Goal: Transaction & Acquisition: Purchase product/service

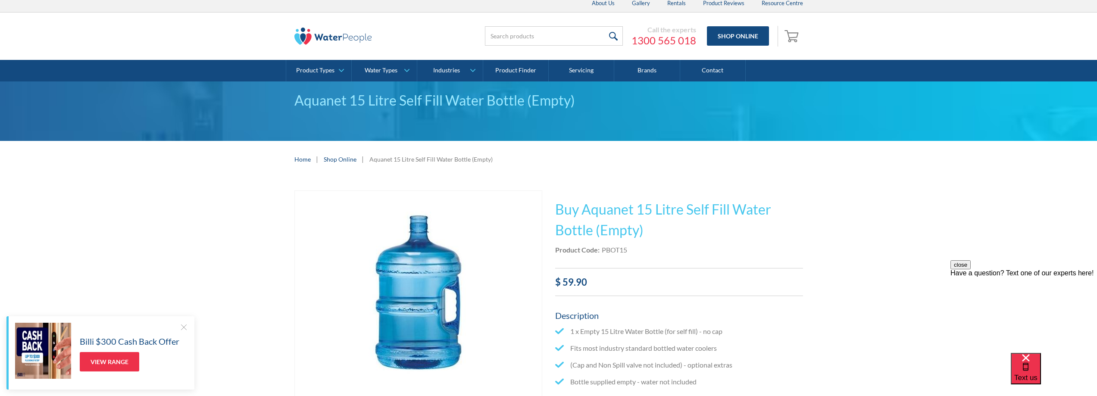
scroll to position [2, 0]
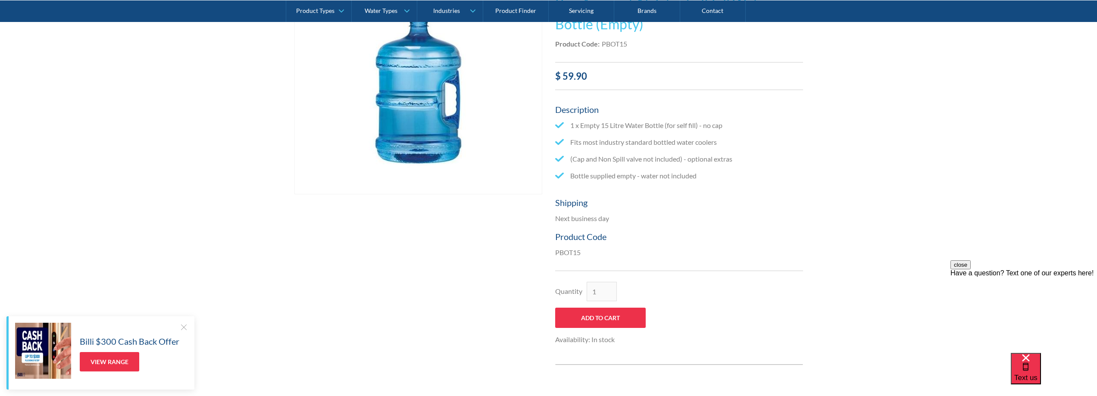
scroll to position [216, 0]
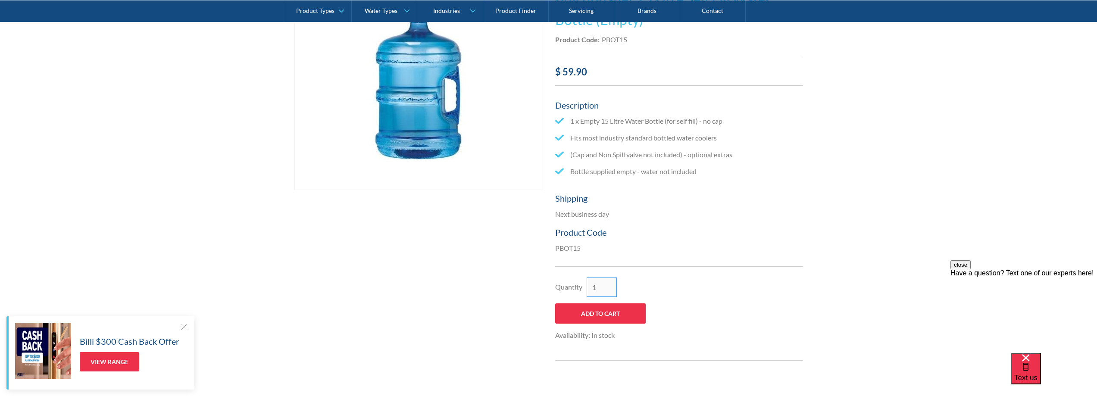
drag, startPoint x: 599, startPoint y: 287, endPoint x: 556, endPoint y: 272, distance: 45.1
click at [576, 286] on div "Quantity 1" at bounding box center [600, 287] width 91 height 19
type input "2"
click at [597, 314] on input "Add to Cart" at bounding box center [600, 313] width 91 height 20
type input "Add to Cart"
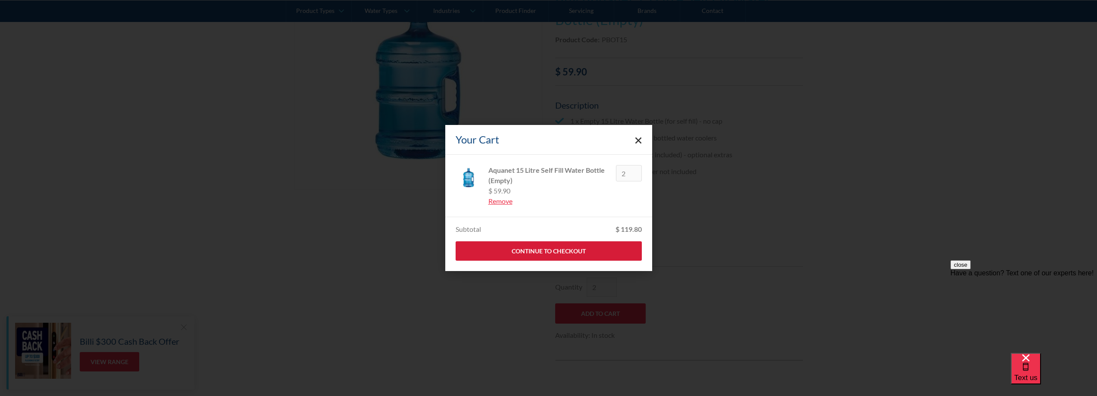
click at [521, 251] on link "Continue to Checkout" at bounding box center [549, 250] width 186 height 19
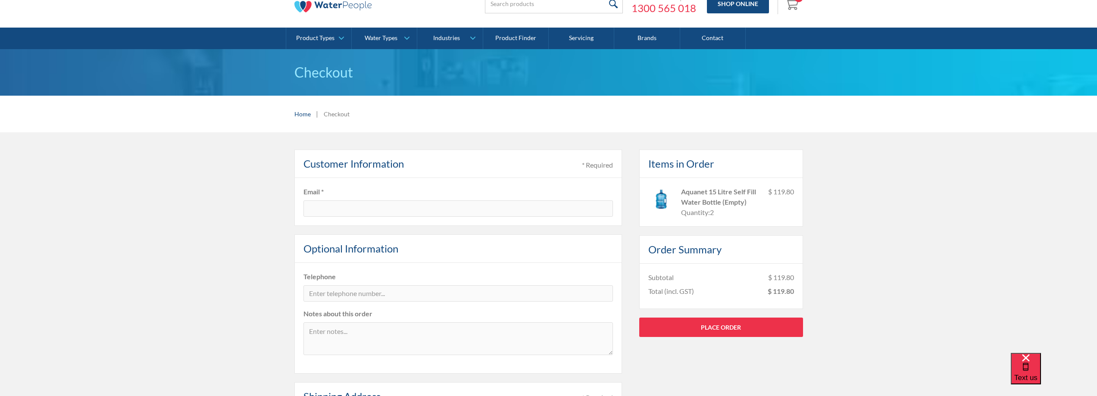
scroll to position [43, 0]
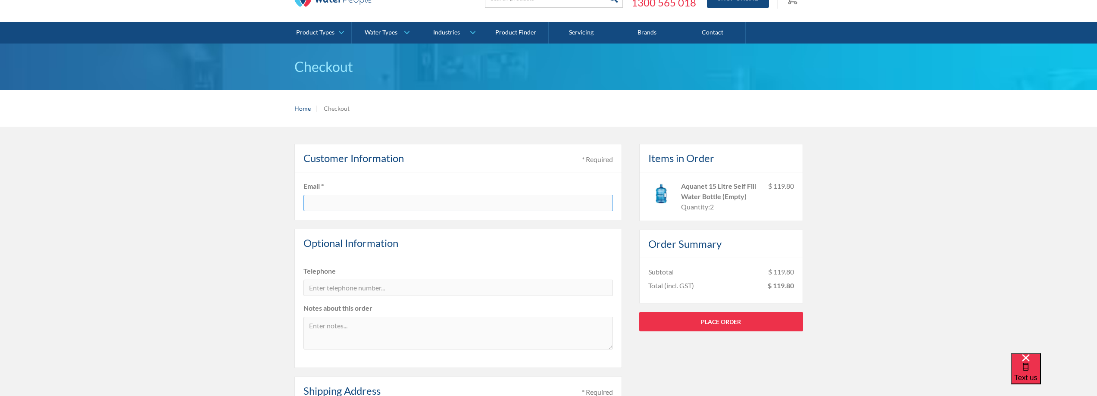
click at [330, 202] on input "text" at bounding box center [457, 203] width 309 height 16
type input "[EMAIL_ADDRESS][DOMAIN_NAME]"
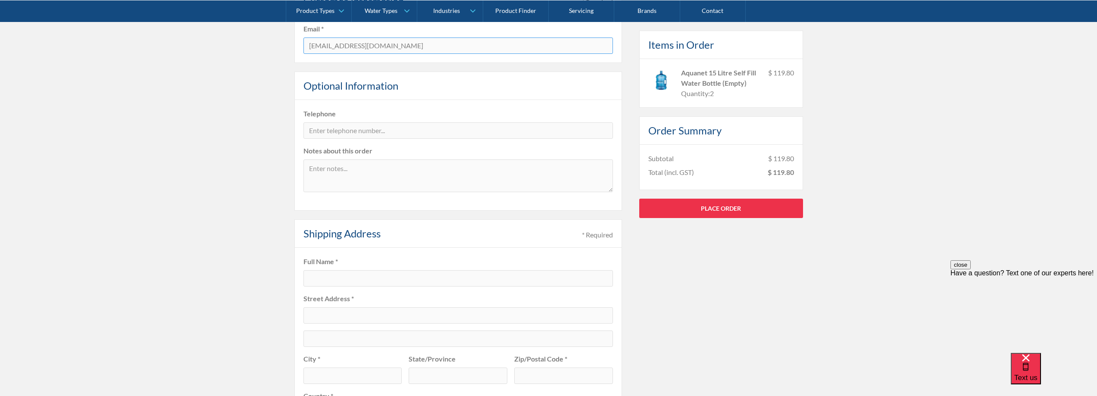
scroll to position [216, 0]
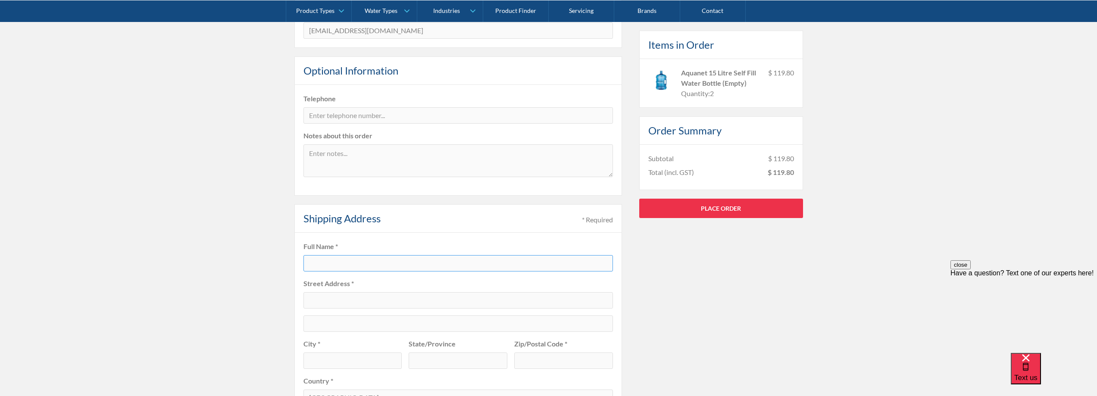
drag, startPoint x: 353, startPoint y: 266, endPoint x: 355, endPoint y: 271, distance: 5.5
click at [353, 266] on input "text" at bounding box center [457, 263] width 309 height 16
type input "[PERSON_NAME]"
type input "25 Access Ave"
type input "Yatala"
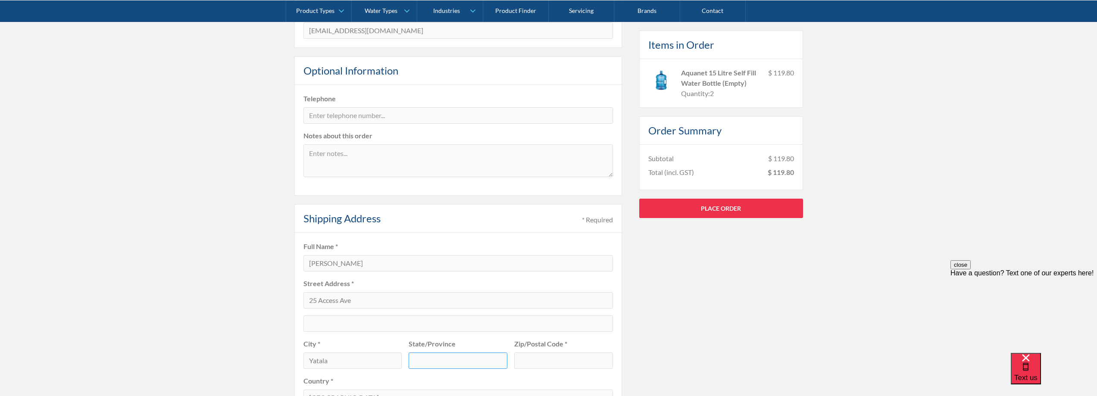
type input "[GEOGRAPHIC_DATA]"
type input "4207"
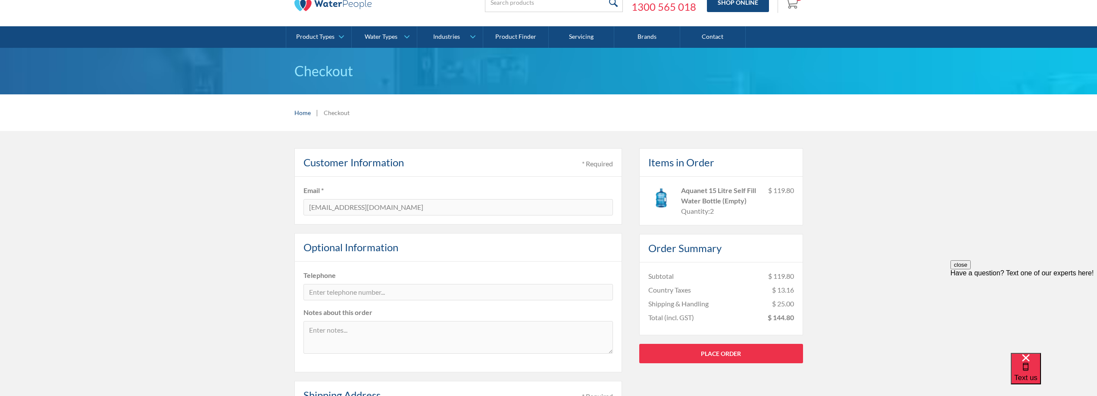
scroll to position [0, 0]
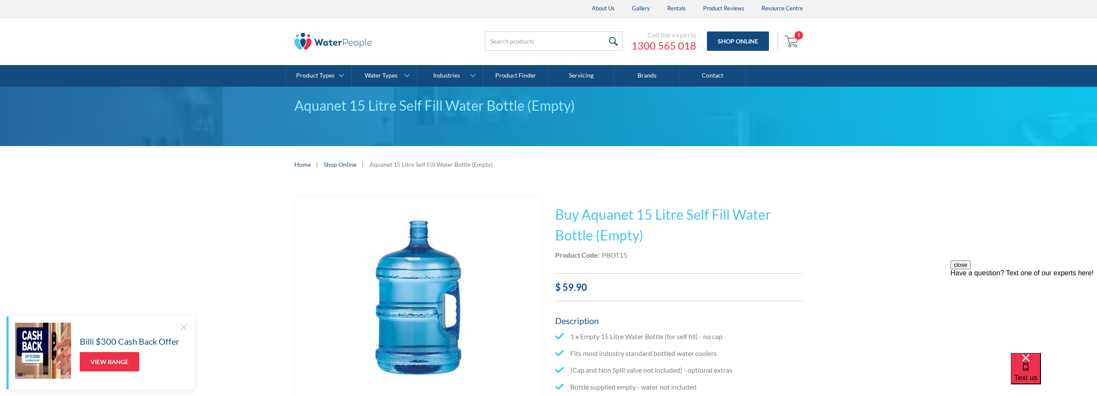
click at [796, 47] on img "Open cart containing 1 items" at bounding box center [792, 41] width 16 height 14
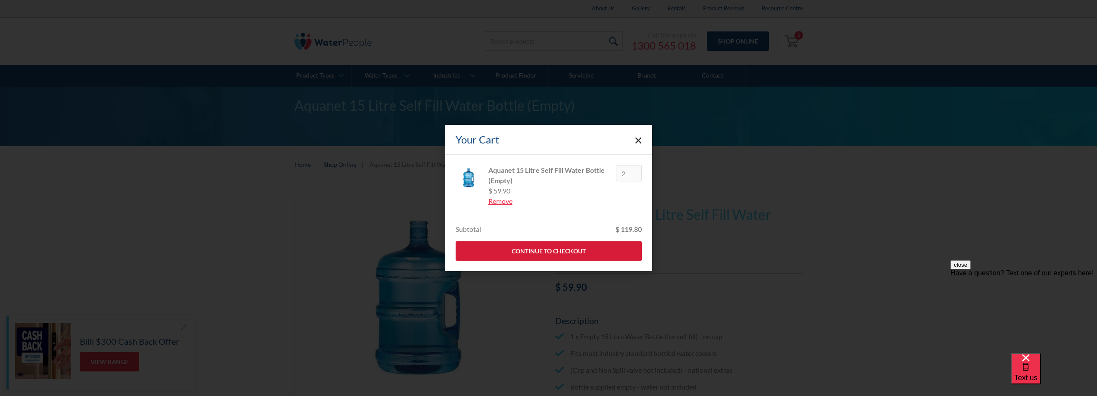
click at [570, 250] on link "Continue to Checkout" at bounding box center [549, 250] width 186 height 19
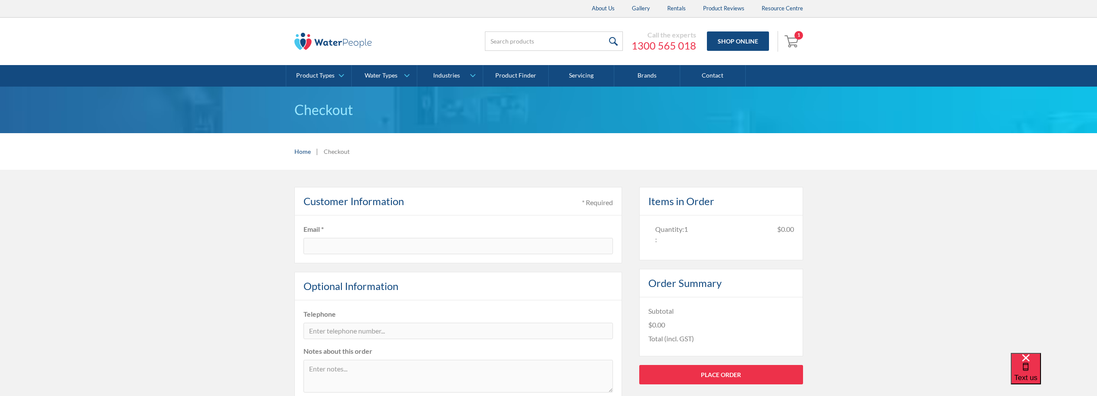
type input "[EMAIL_ADDRESS][DOMAIN_NAME]"
type input "[PERSON_NAME]"
type input "25 Access Ave"
type input "Yatala"
type input "[GEOGRAPHIC_DATA]"
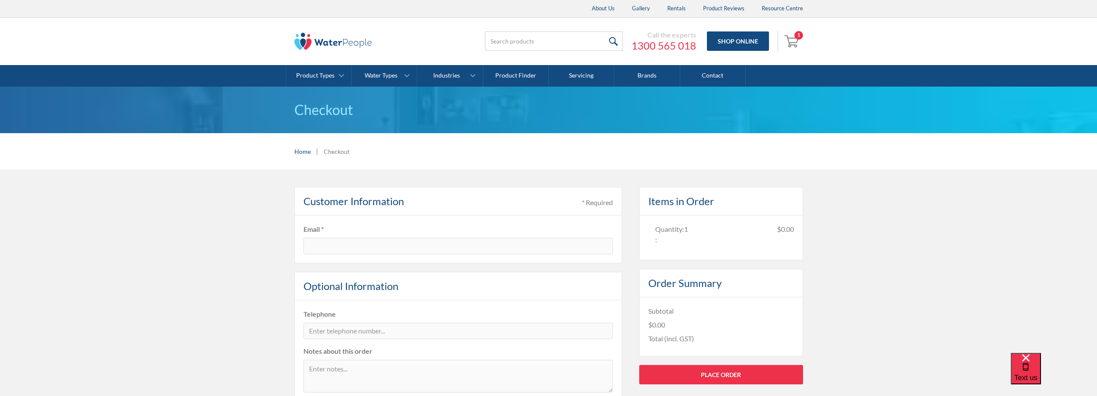
type input "4207"
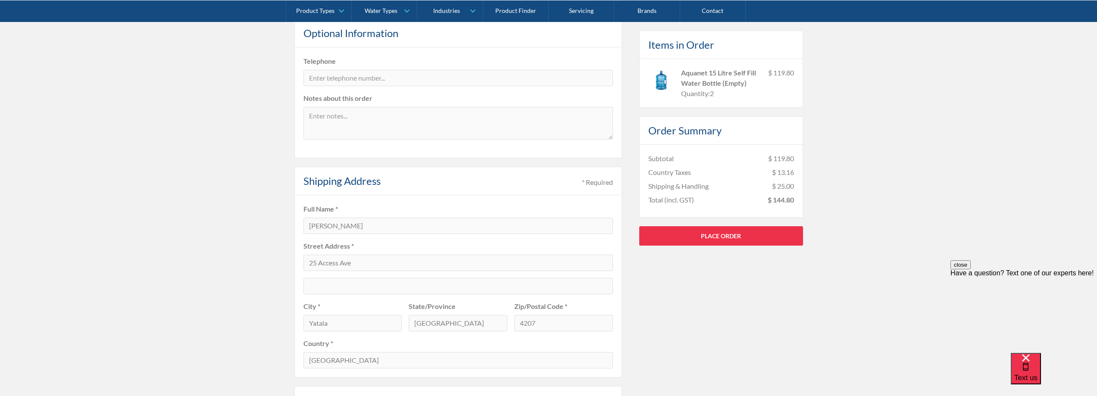
scroll to position [302, 0]
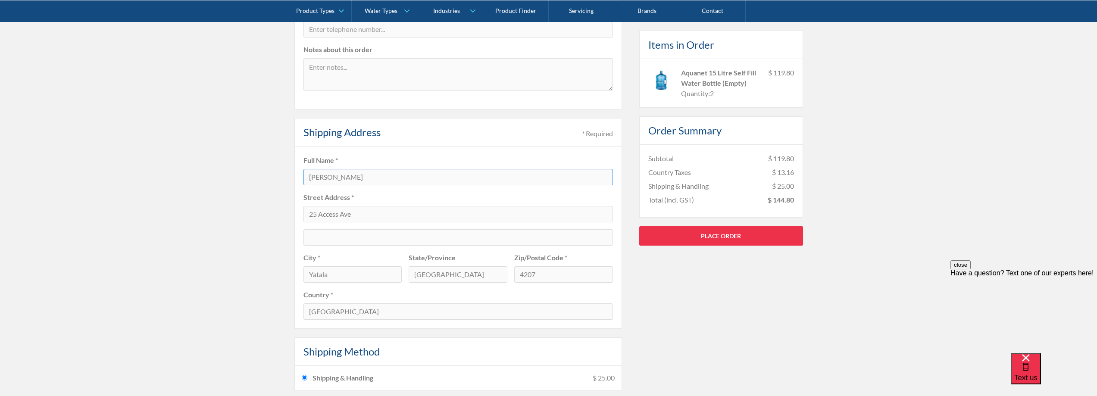
drag, startPoint x: 357, startPoint y: 178, endPoint x: 293, endPoint y: 184, distance: 64.9
click at [296, 184] on fieldset "Full Name * [PERSON_NAME][GEOGRAPHIC_DATA] Address * [STREET_ADDRESS] * [GEOGRA…" at bounding box center [458, 238] width 328 height 182
drag, startPoint x: 309, startPoint y: 179, endPoint x: 270, endPoint y: 179, distance: 38.4
click at [272, 179] on div "Pay with browser. Customer Information * Required Email * [EMAIL_ADDRESS][DOMAI…" at bounding box center [548, 217] width 1097 height 698
type input "[PERSON_NAME]"
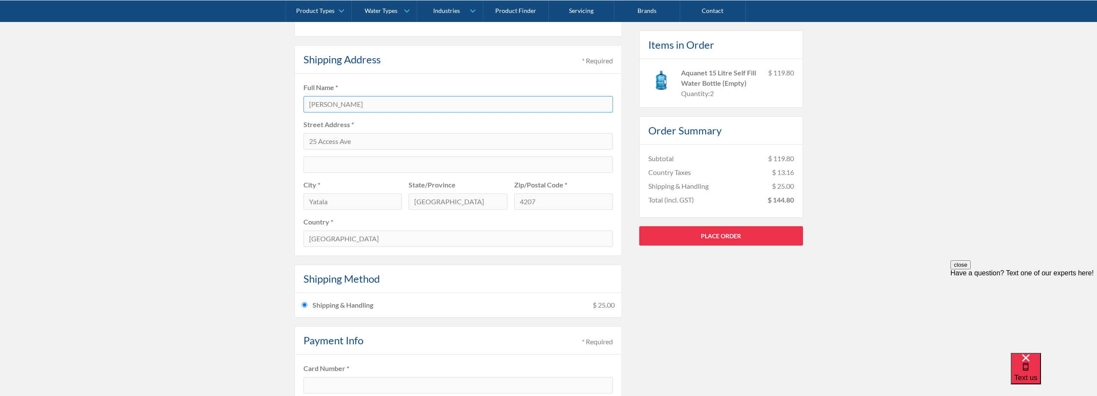
scroll to position [517, 0]
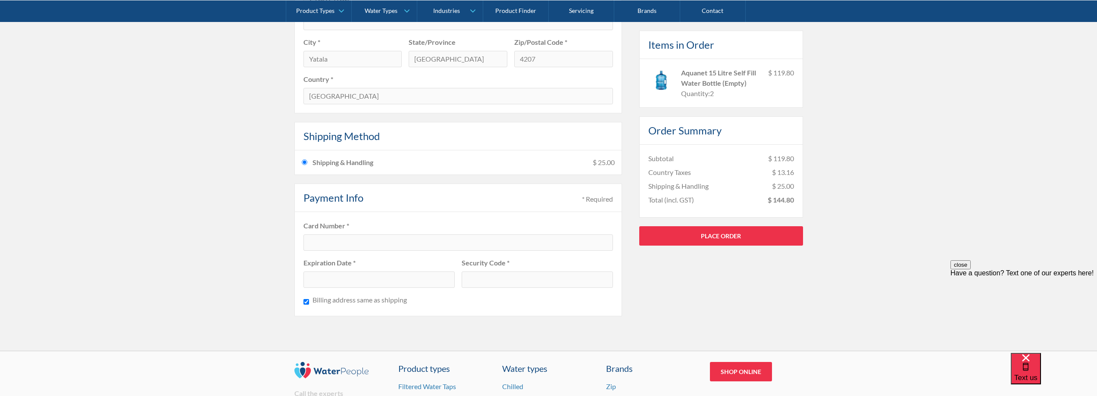
click at [344, 237] on div at bounding box center [457, 242] width 309 height 16
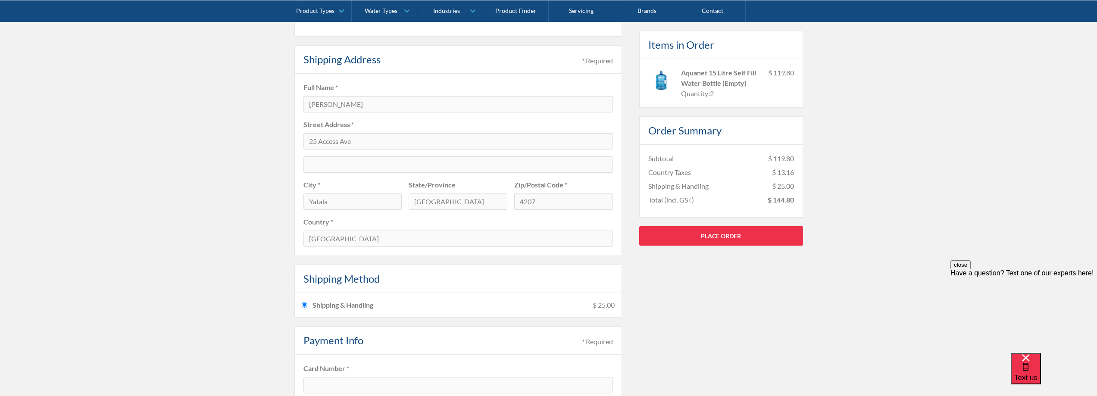
scroll to position [345, 0]
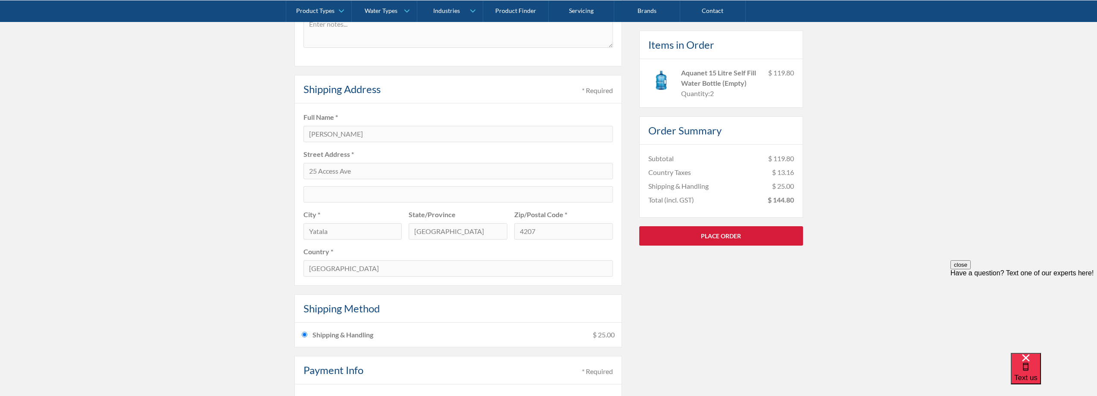
click at [688, 234] on link "Place Order" at bounding box center [721, 235] width 164 height 19
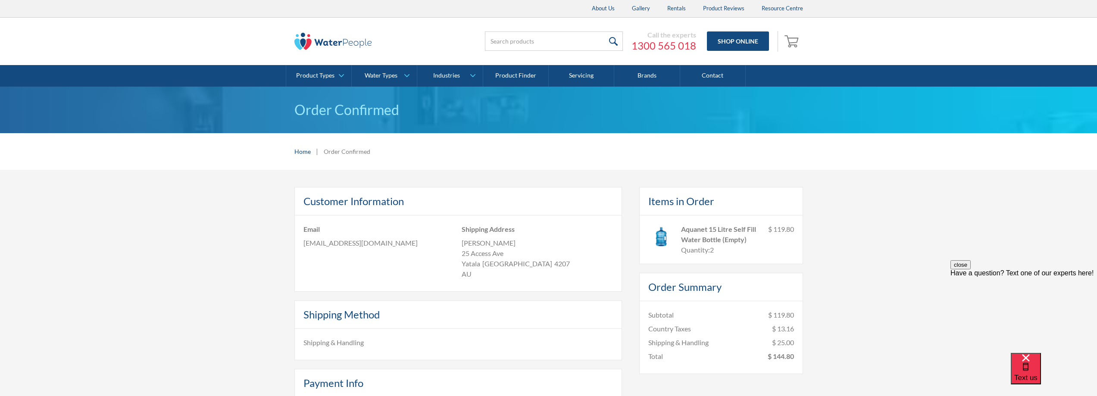
drag, startPoint x: 884, startPoint y: 180, endPoint x: 716, endPoint y: 20, distance: 232.0
click at [884, 180] on div "Customer Information Email [EMAIL_ADDRESS][DOMAIN_NAME] Shipping Address [PERSO…" at bounding box center [548, 335] width 1097 height 330
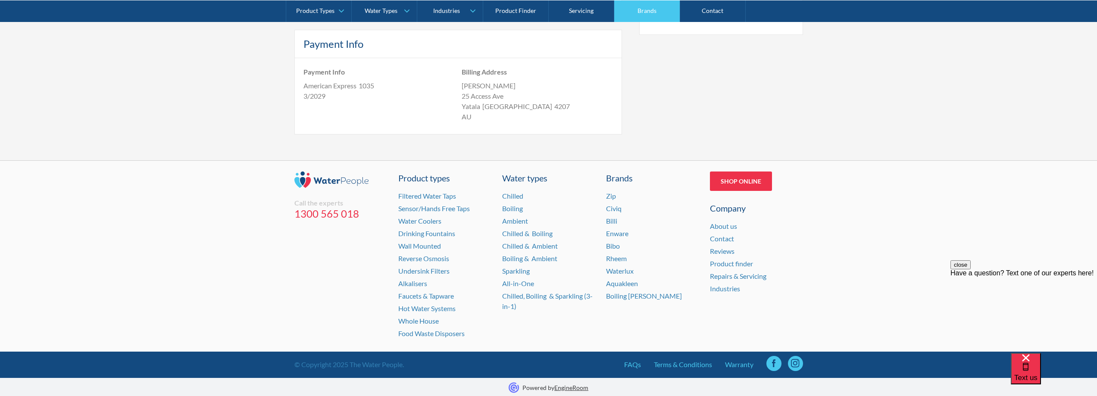
scroll to position [341, 0]
